Goal: Task Accomplishment & Management: Use online tool/utility

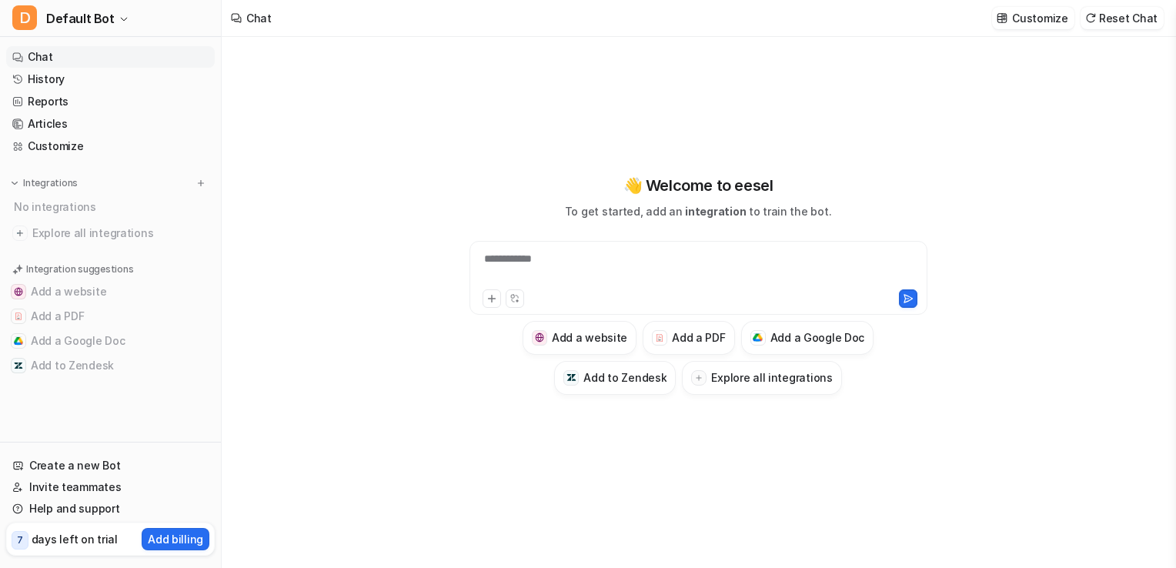
click at [835, 486] on div "**********" at bounding box center [698, 284] width 566 height 494
click at [733, 386] on button "Explore all integrations" at bounding box center [761, 378] width 159 height 34
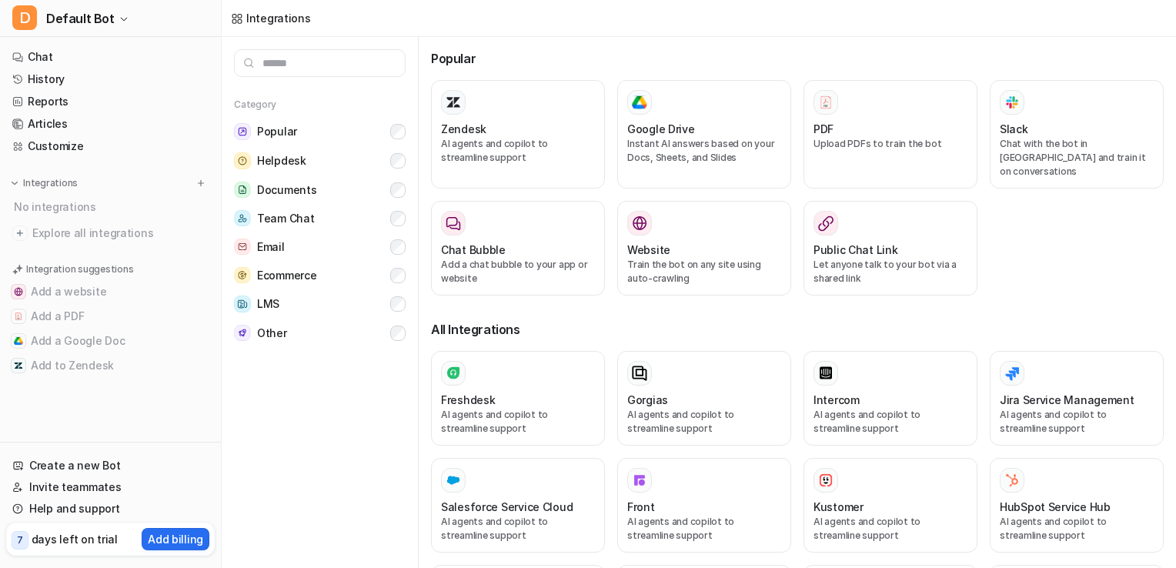
click at [766, 392] on div "Gorgias" at bounding box center [704, 400] width 154 height 16
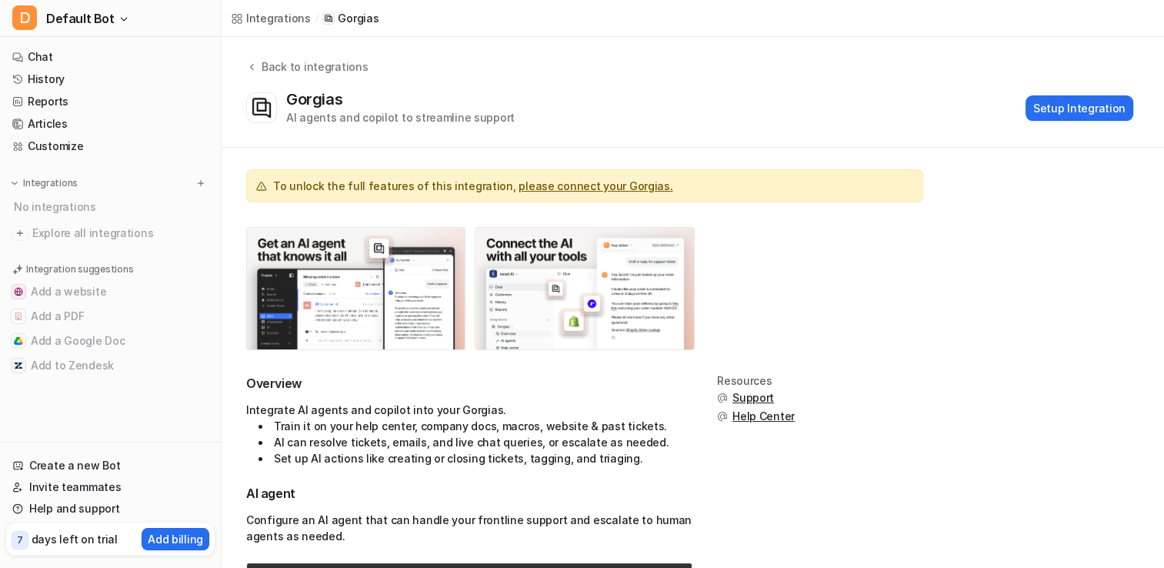
scroll to position [25, 0]
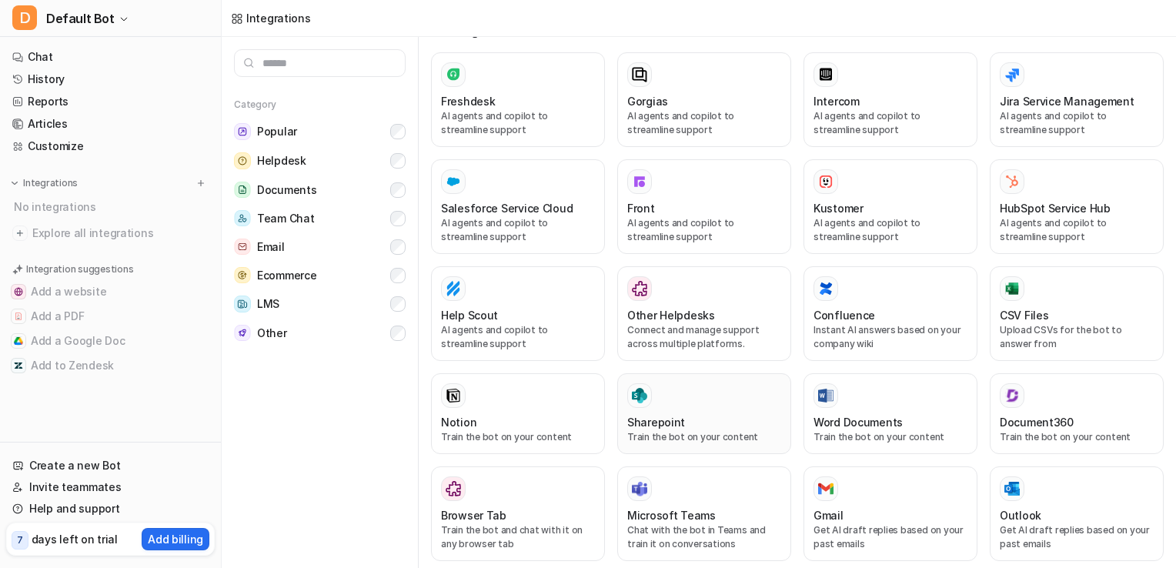
scroll to position [298, 0]
click at [1013, 324] on p "Upload CSVs for the bot to answer from" at bounding box center [1077, 338] width 154 height 28
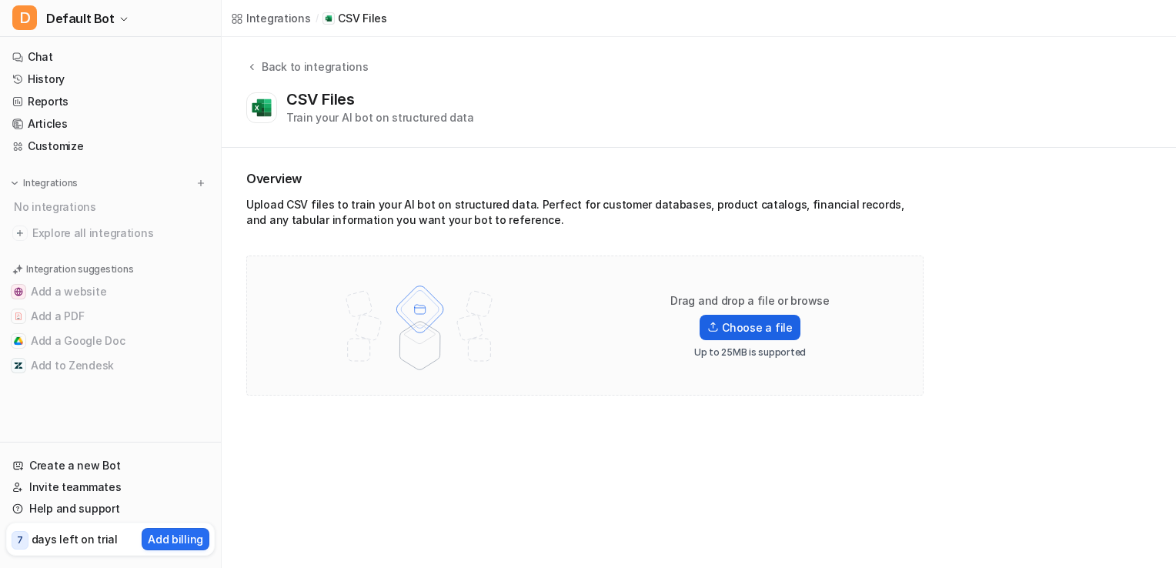
click at [745, 328] on label "Choose a file" at bounding box center [749, 327] width 100 height 25
click at [0, 0] on input "Choose a file" at bounding box center [0, 0] width 0 height 0
click at [754, 322] on label "Choose a file" at bounding box center [749, 327] width 100 height 25
click at [0, 0] on input "Choose a file" at bounding box center [0, 0] width 0 height 0
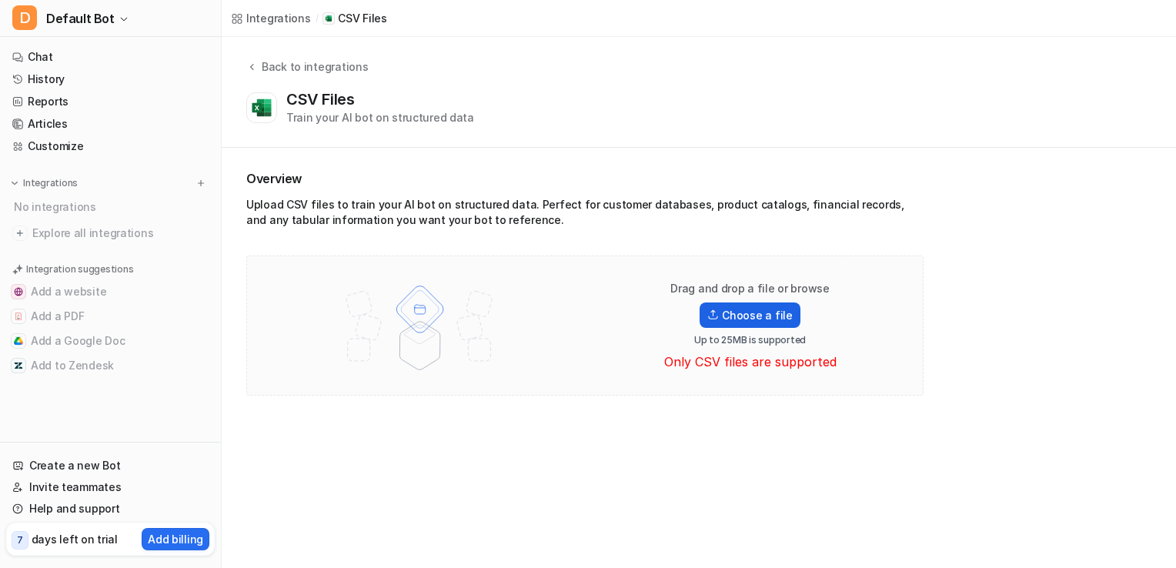
click at [736, 307] on label "Choose a file" at bounding box center [749, 314] width 100 height 25
click at [0, 0] on input "Choose a file" at bounding box center [0, 0] width 0 height 0
click at [749, 309] on label "Choose a file" at bounding box center [749, 314] width 100 height 25
click at [0, 0] on input "Choose a file" at bounding box center [0, 0] width 0 height 0
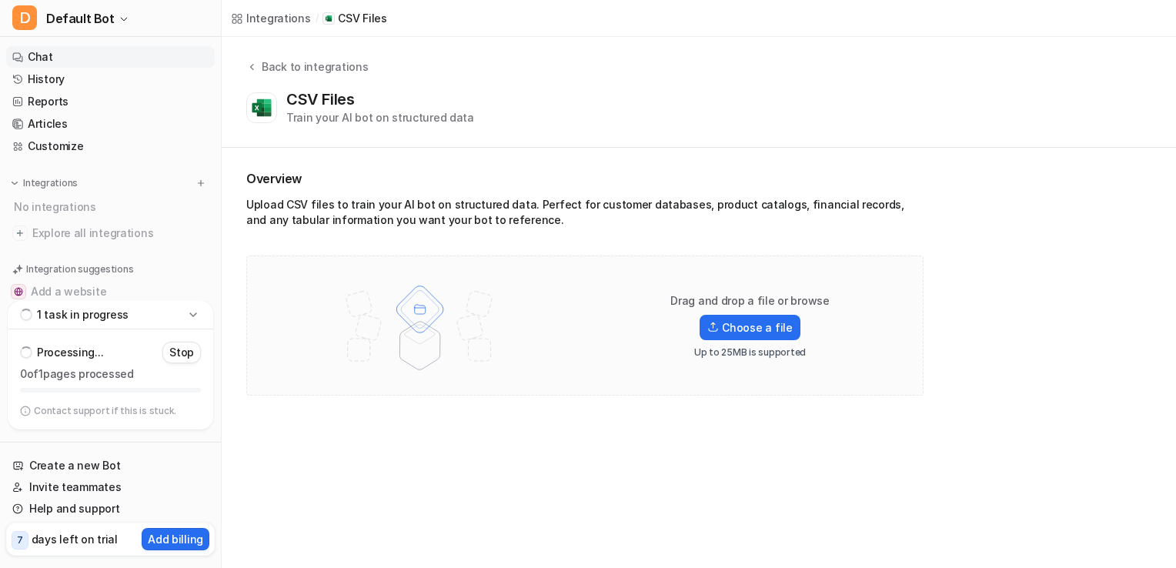
click at [46, 59] on link "Chat" at bounding box center [110, 57] width 209 height 22
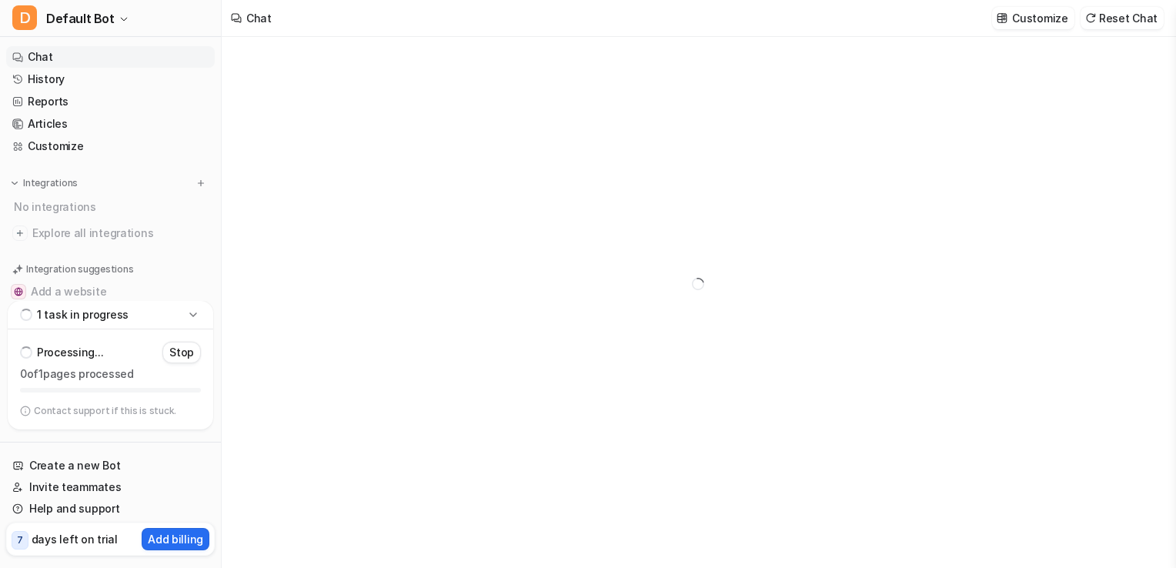
type textarea "**********"
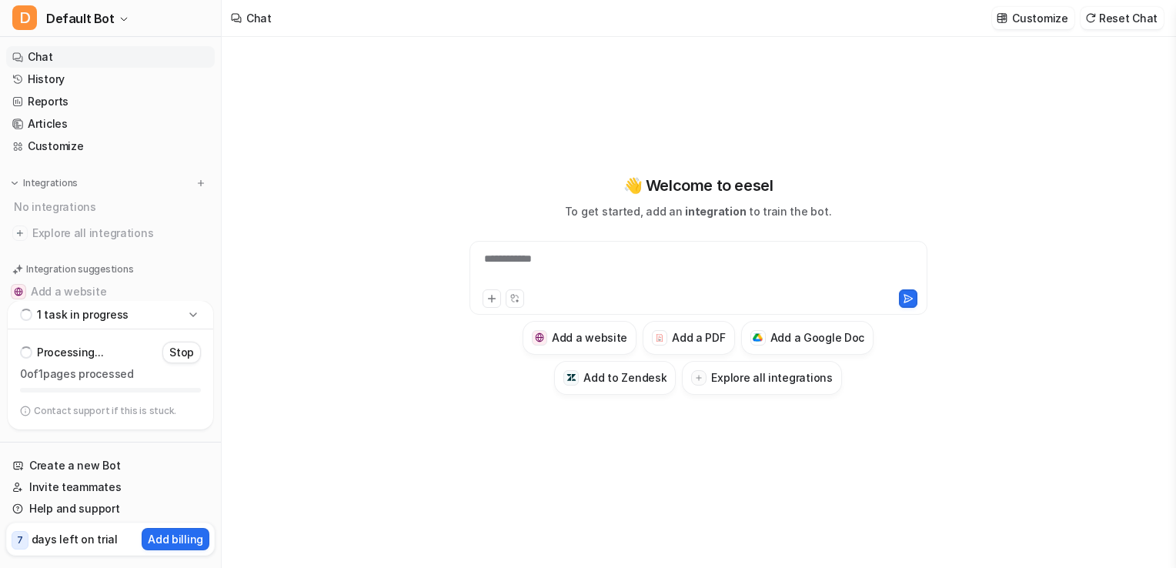
click at [542, 271] on div "**********" at bounding box center [698, 268] width 450 height 35
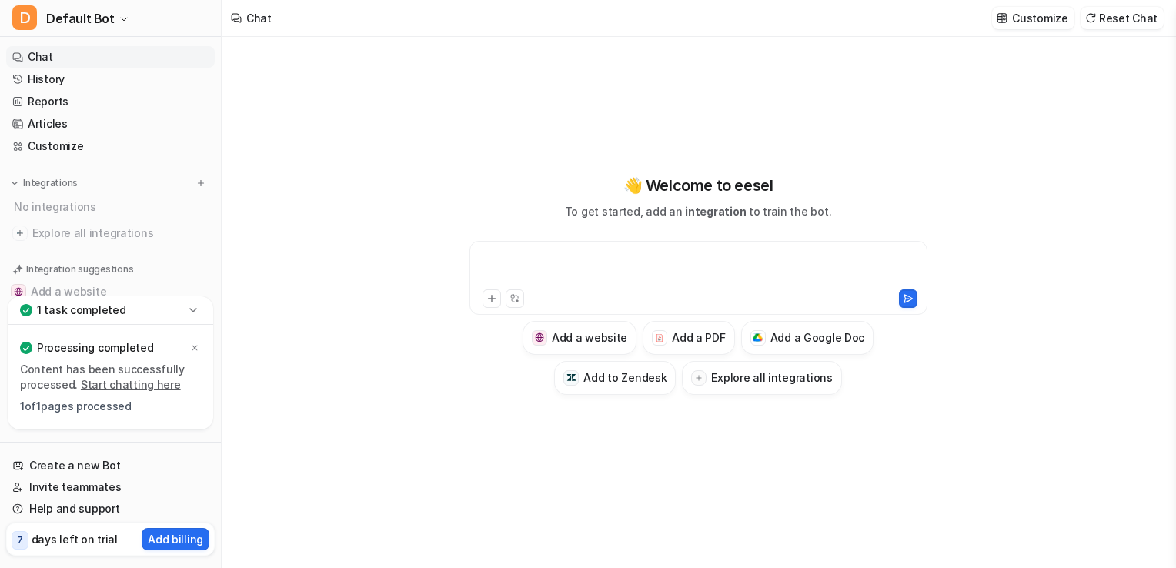
click at [542, 271] on div at bounding box center [698, 268] width 450 height 35
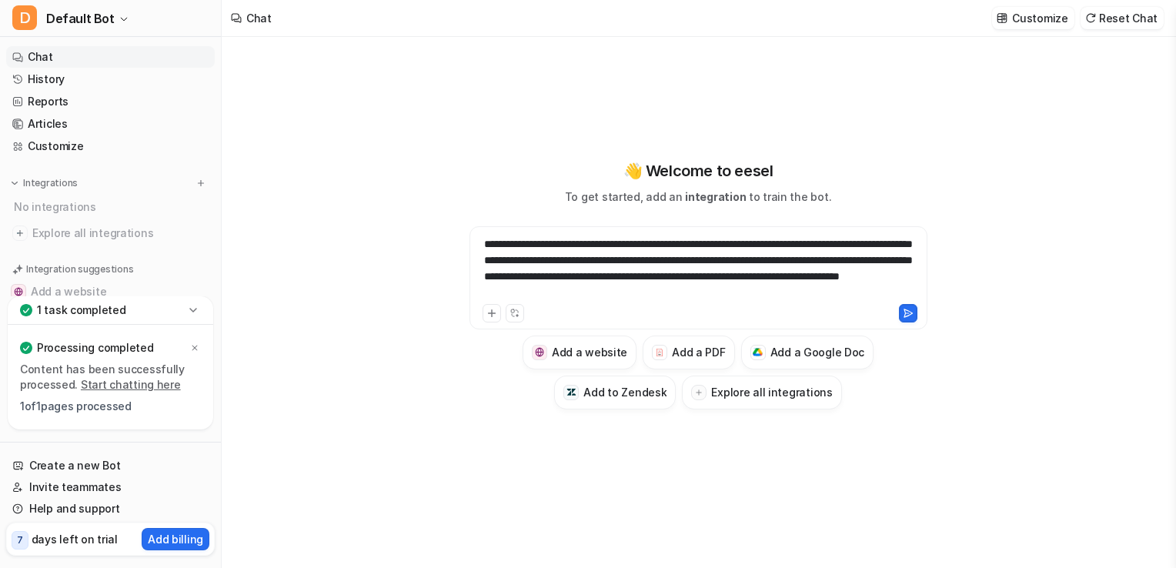
click at [776, 290] on div "**********" at bounding box center [698, 268] width 450 height 65
click at [786, 237] on div "**********" at bounding box center [698, 268] width 450 height 65
click at [781, 288] on div "**********" at bounding box center [698, 268] width 450 height 65
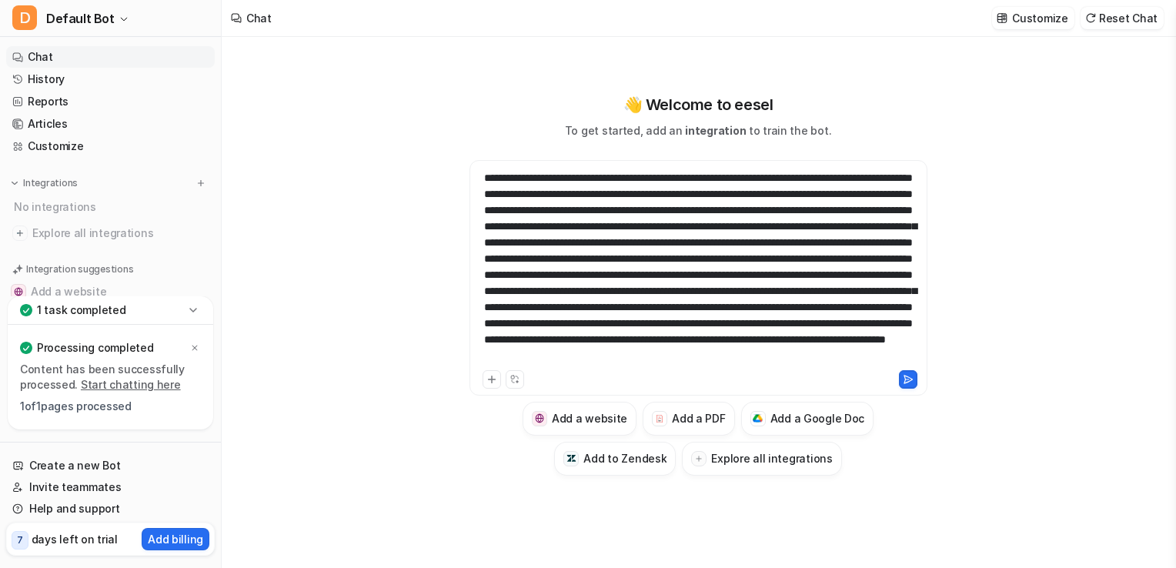
scroll to position [43, 0]
click at [915, 385] on button at bounding box center [908, 379] width 18 height 18
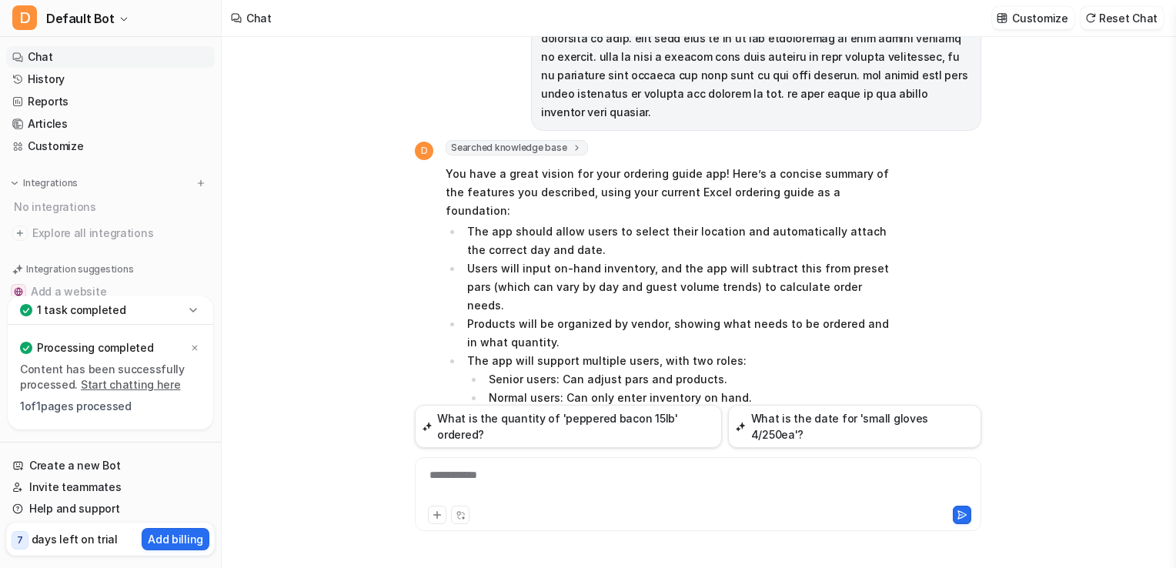
scroll to position [255, 0]
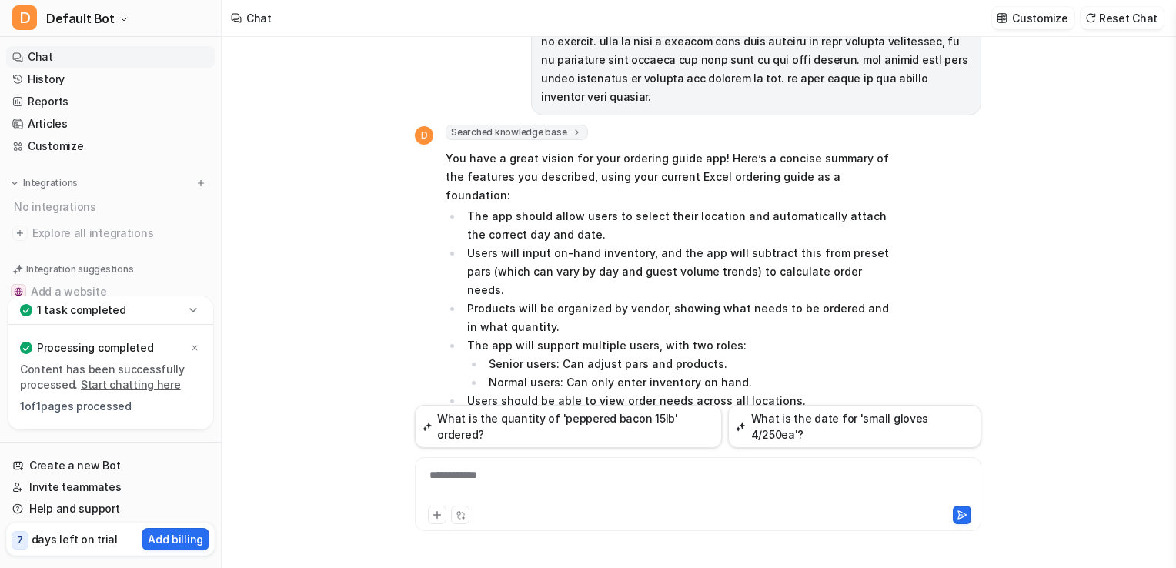
click at [319, 389] on div "D Searched knowledge base search_queries : [ "app development from Excel sheet …" at bounding box center [698, 302] width 953 height 531
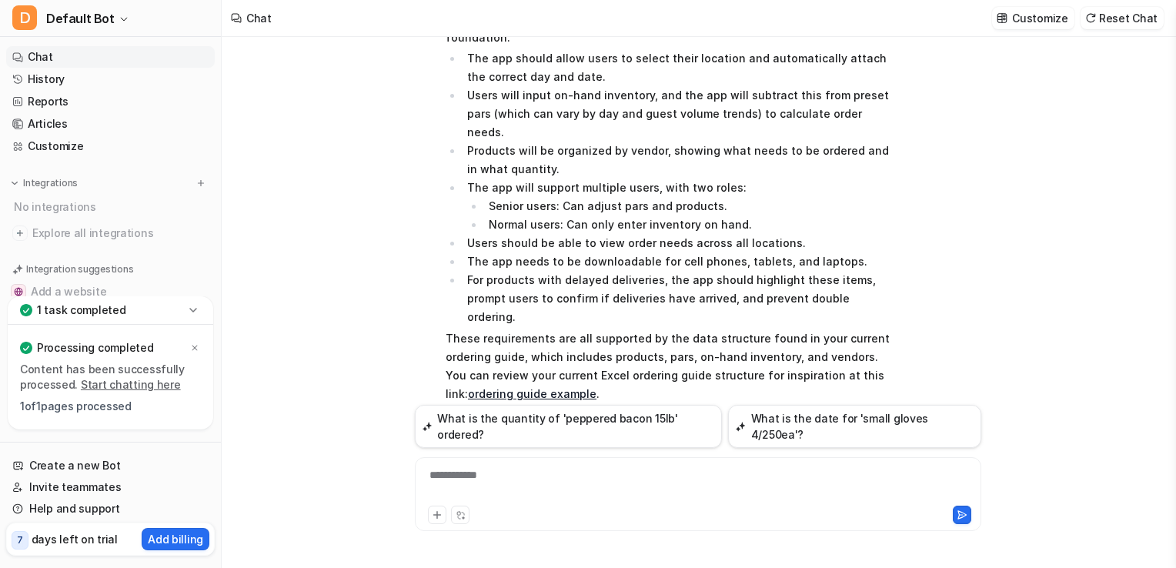
scroll to position [463, 0]
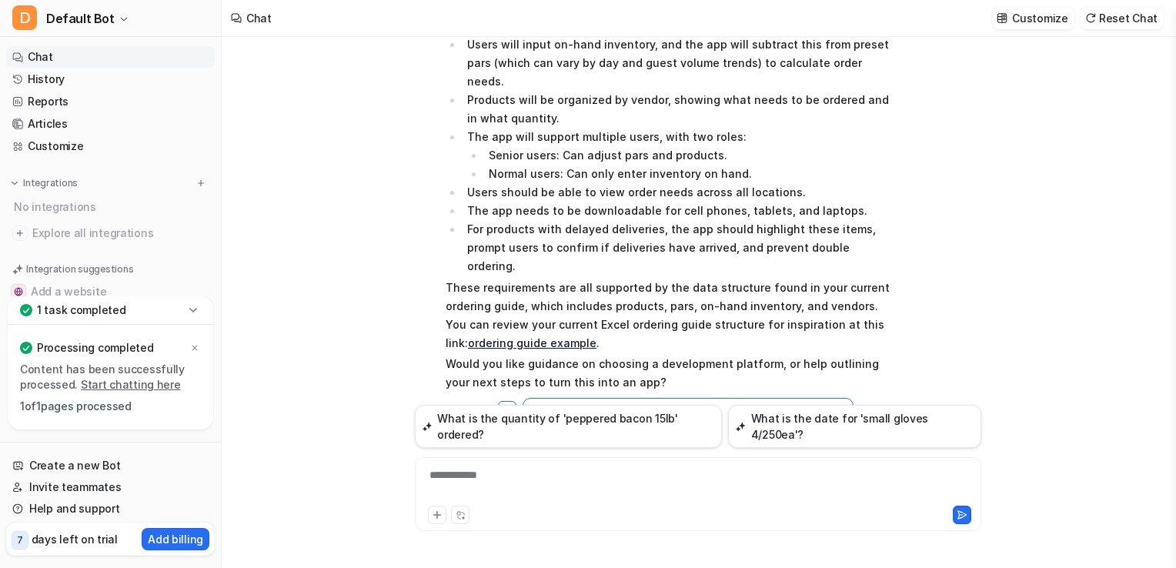
click at [194, 309] on icon at bounding box center [192, 309] width 15 height 15
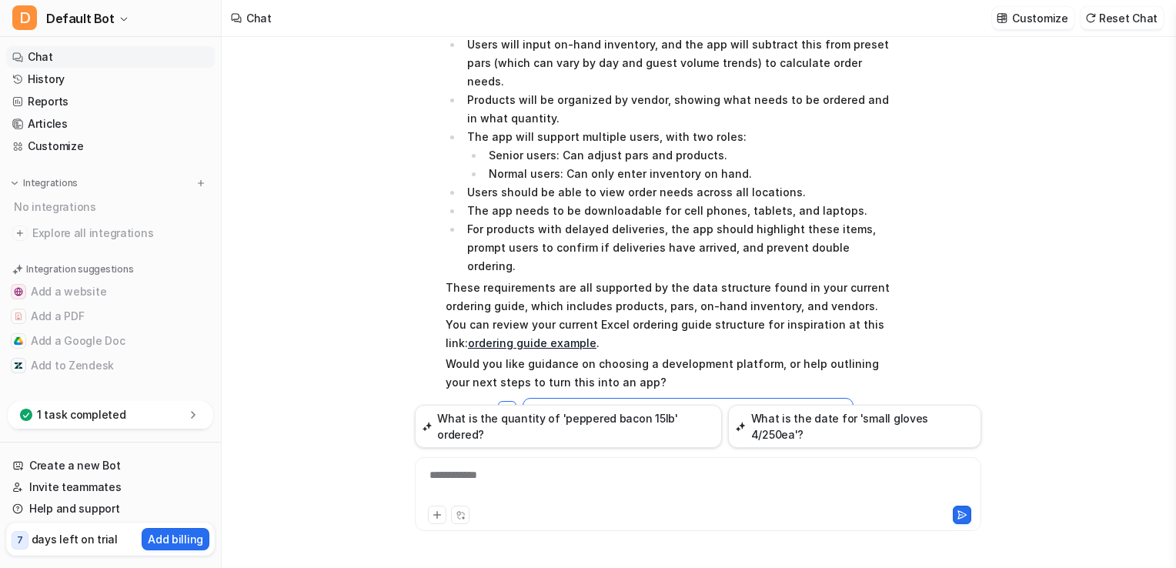
click at [199, 418] on icon at bounding box center [192, 414] width 15 height 15
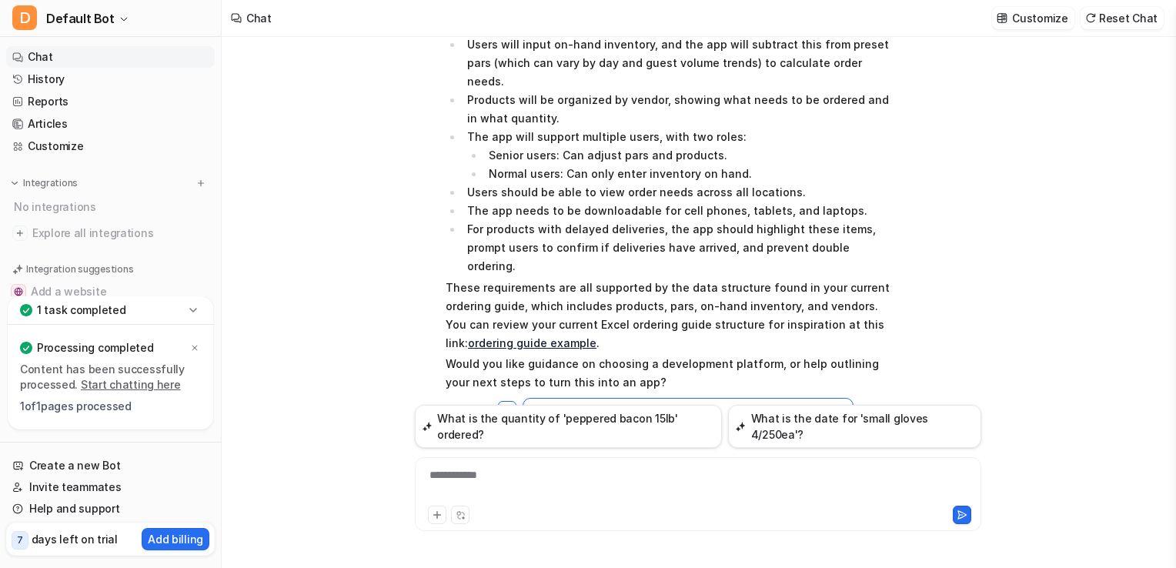
click at [678, 355] on p "Would you like guidance on choosing a development platform, or help outlining y…" at bounding box center [671, 373] width 450 height 37
click at [576, 482] on div at bounding box center [698, 484] width 559 height 35
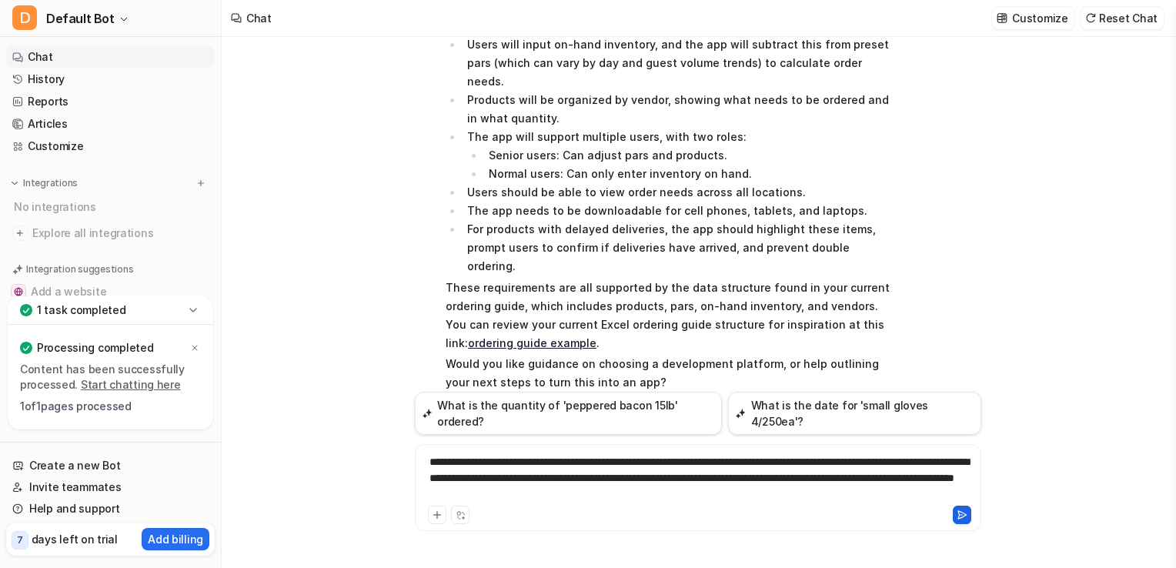
click at [959, 517] on icon at bounding box center [961, 514] width 11 height 11
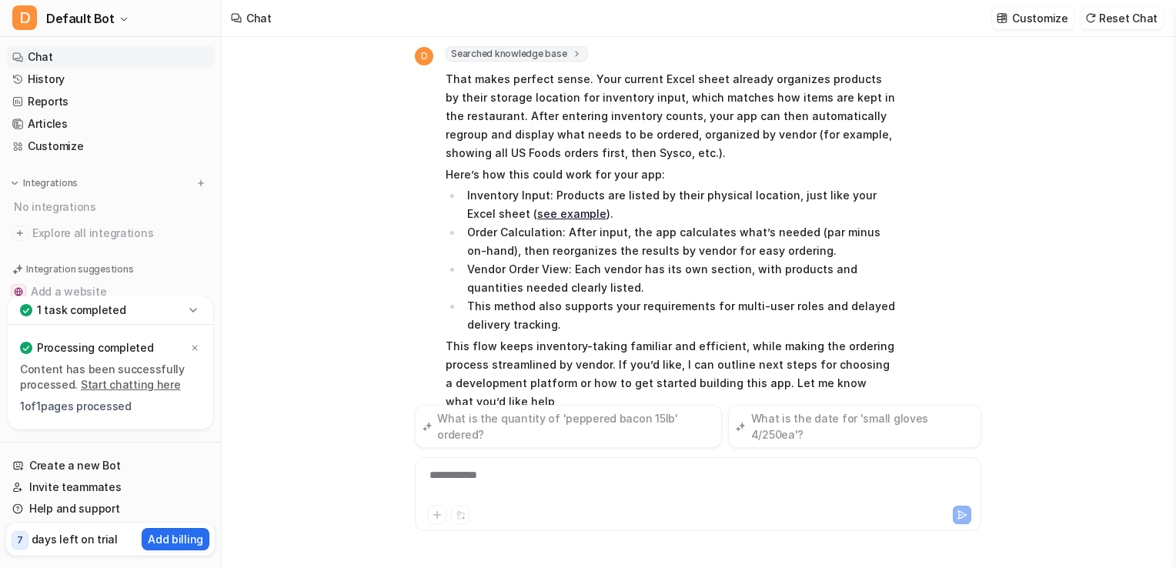
scroll to position [966, 0]
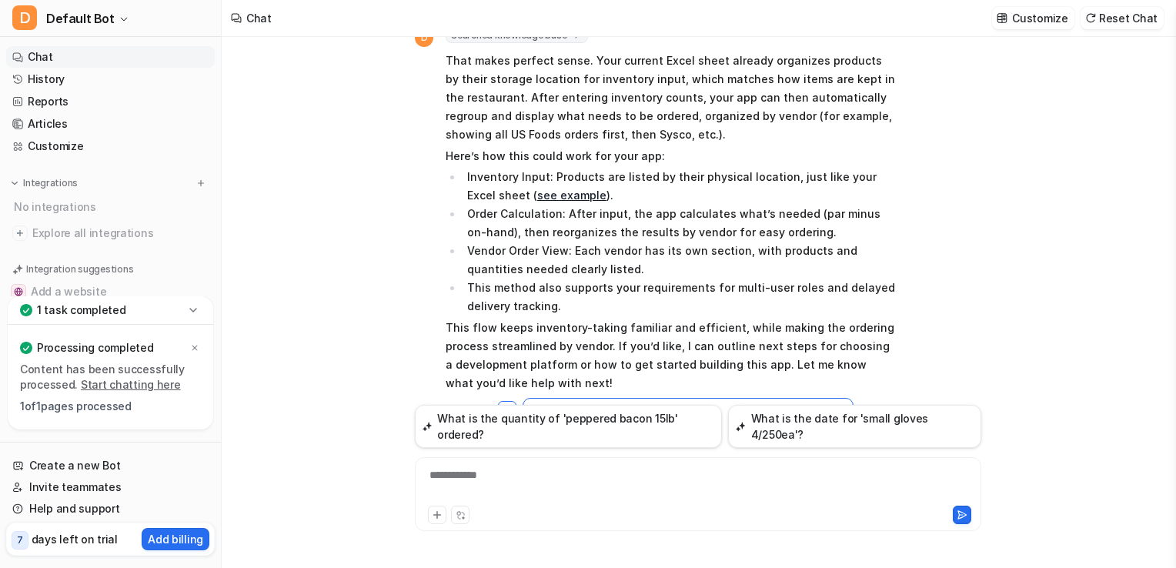
click at [1016, 262] on div "D Searched knowledge base search_queries : [ "app development from Excel sheet …" at bounding box center [698, 302] width 953 height 531
click at [519, 493] on div "**********" at bounding box center [698, 484] width 559 height 35
click at [959, 514] on icon at bounding box center [961, 514] width 11 height 11
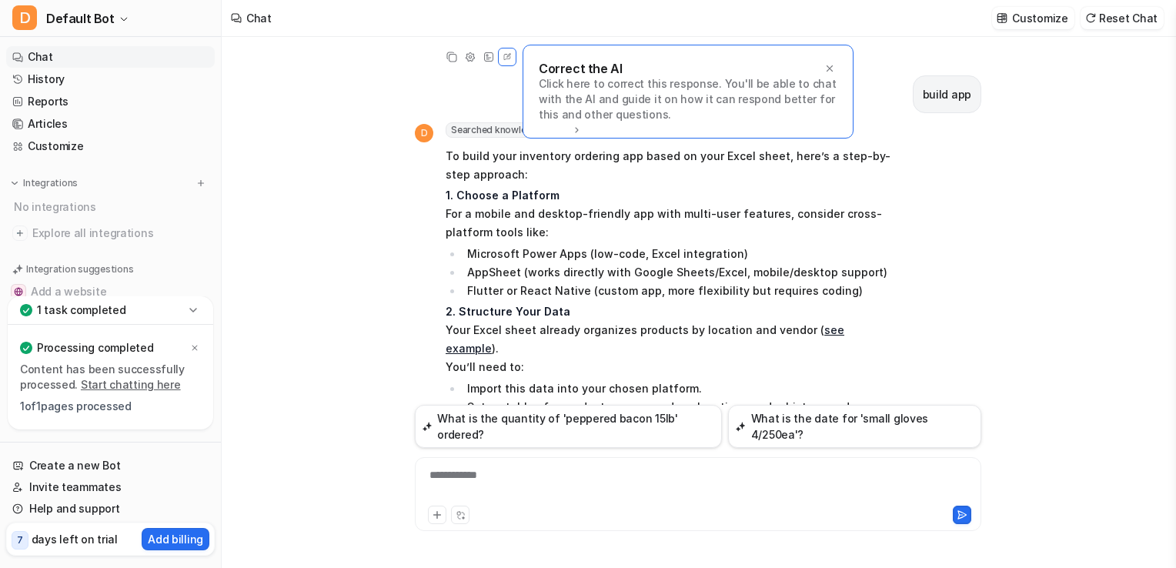
scroll to position [1320, 0]
